Goal: Check status: Check status

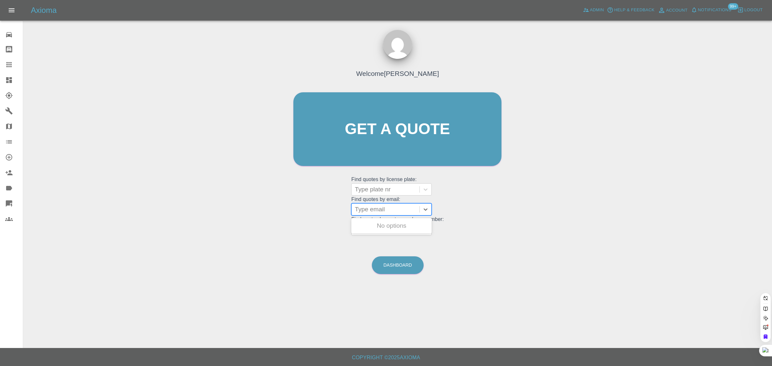
click at [386, 206] on div at bounding box center [385, 209] width 61 height 9
paste input "[PERSON_NAME][EMAIL_ADDRESS][PERSON_NAME][DOMAIN_NAME]"
type input "[PERSON_NAME][EMAIL_ADDRESS][PERSON_NAME][DOMAIN_NAME]"
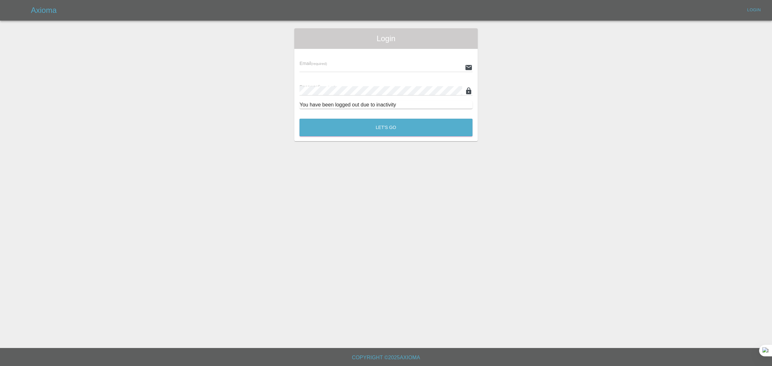
type input "[EMAIL_ADDRESS][DOMAIN_NAME]"
click at [396, 131] on button "Let's Go" at bounding box center [385, 128] width 173 height 18
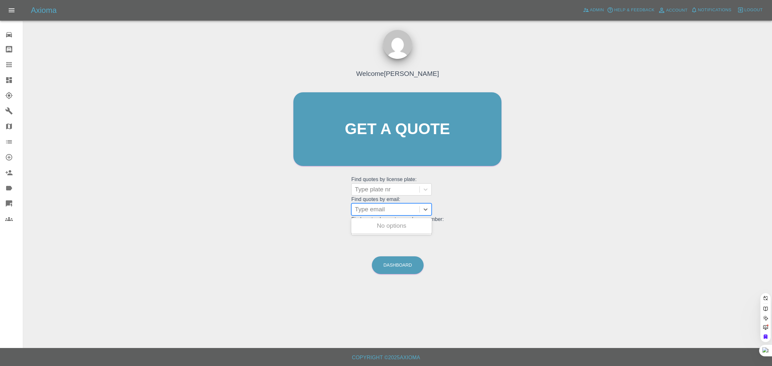
click at [387, 210] on div at bounding box center [385, 209] width 61 height 9
paste input "[PERSON_NAME][EMAIL_ADDRESS][PERSON_NAME][DOMAIN_NAME]"
type input "[PERSON_NAME][EMAIL_ADDRESS][PERSON_NAME][DOMAIN_NAME]"
click at [388, 224] on div "WN23 FHM, Paid" at bounding box center [391, 225] width 80 height 13
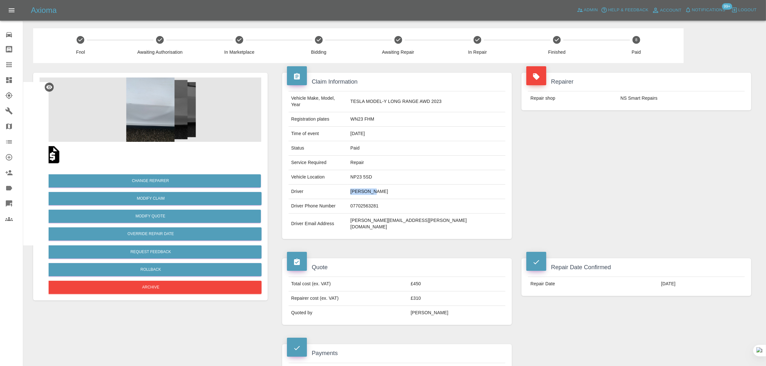
drag, startPoint x: 372, startPoint y: 183, endPoint x: 395, endPoint y: 186, distance: 23.6
click at [395, 186] on td "[PERSON_NAME]" at bounding box center [427, 192] width 158 height 14
copy td "[PERSON_NAME]"
